Goal: Task Accomplishment & Management: Manage account settings

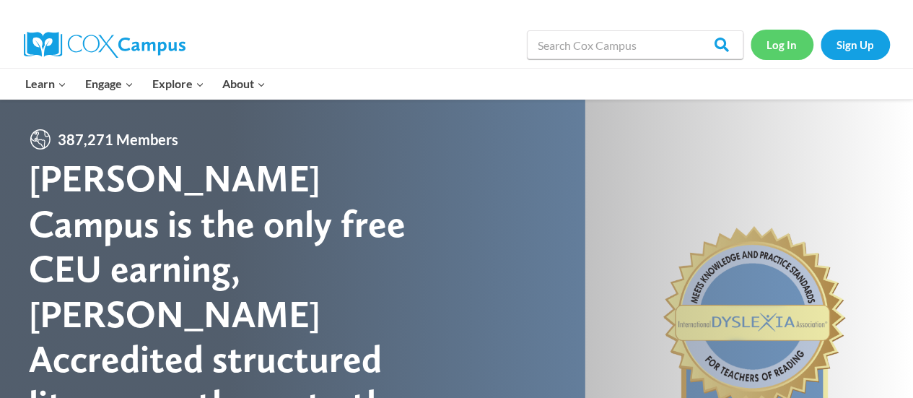
click at [782, 39] on link "Log In" at bounding box center [782, 45] width 63 height 30
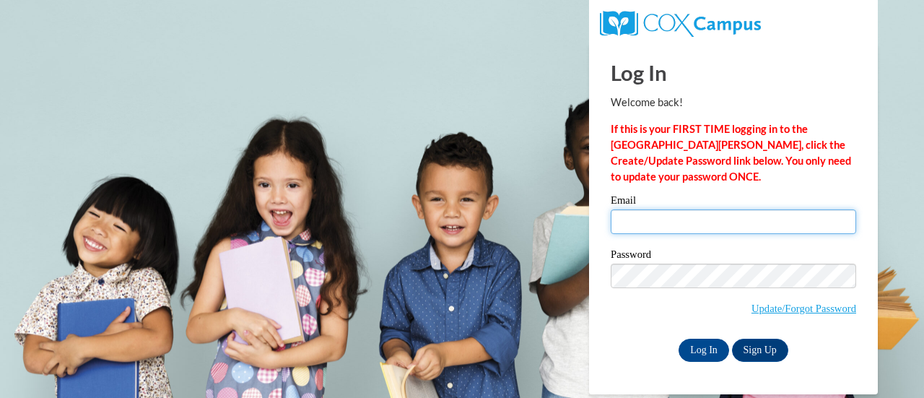
click at [629, 217] on input "Email" at bounding box center [733, 221] width 245 height 25
type input "[EMAIL_ADDRESS][DOMAIN_NAME]"
